Goal: Task Accomplishment & Management: Manage account settings

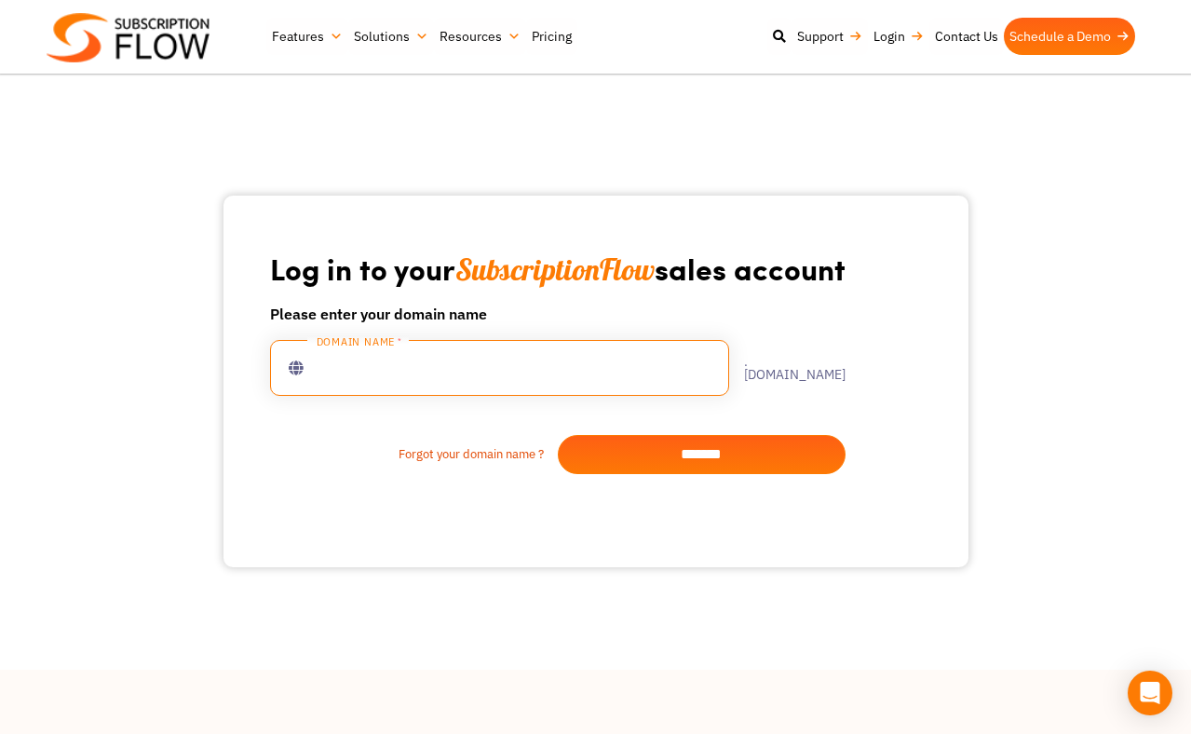
click at [335, 371] on input "text" at bounding box center [499, 368] width 459 height 56
type input "**********"
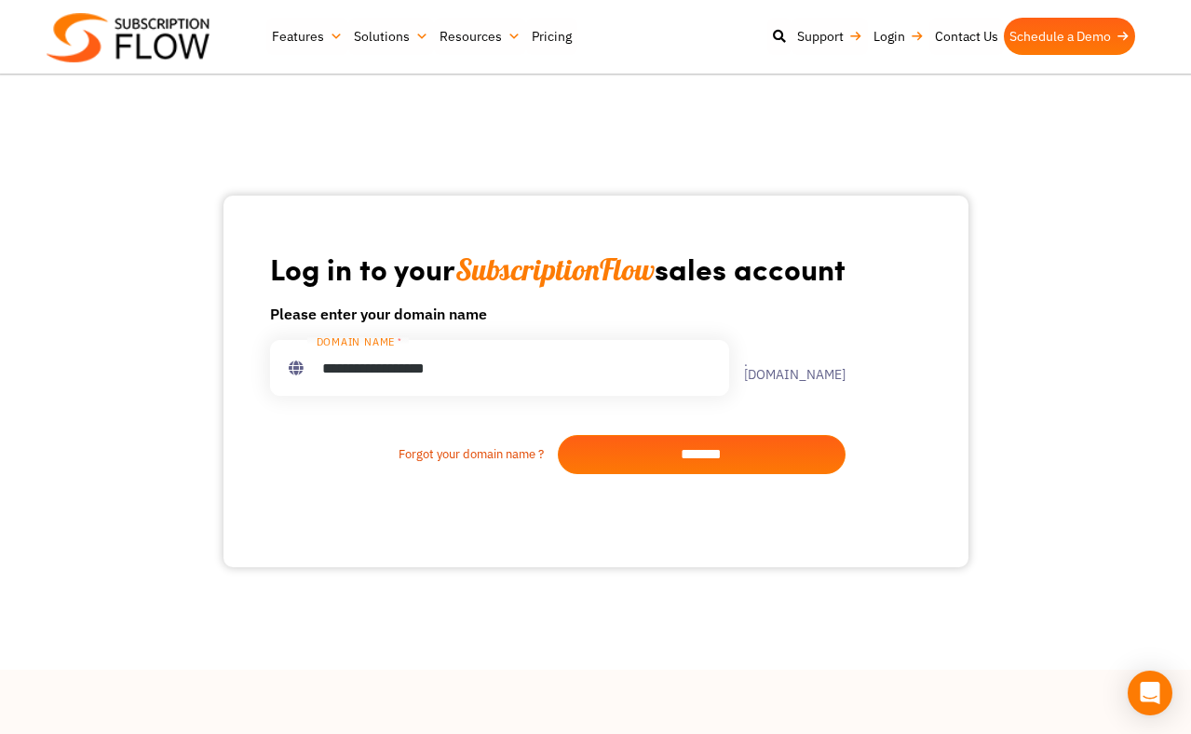
click at [654, 452] on input "*******" at bounding box center [702, 454] width 288 height 39
